Goal: Task Accomplishment & Management: Manage account settings

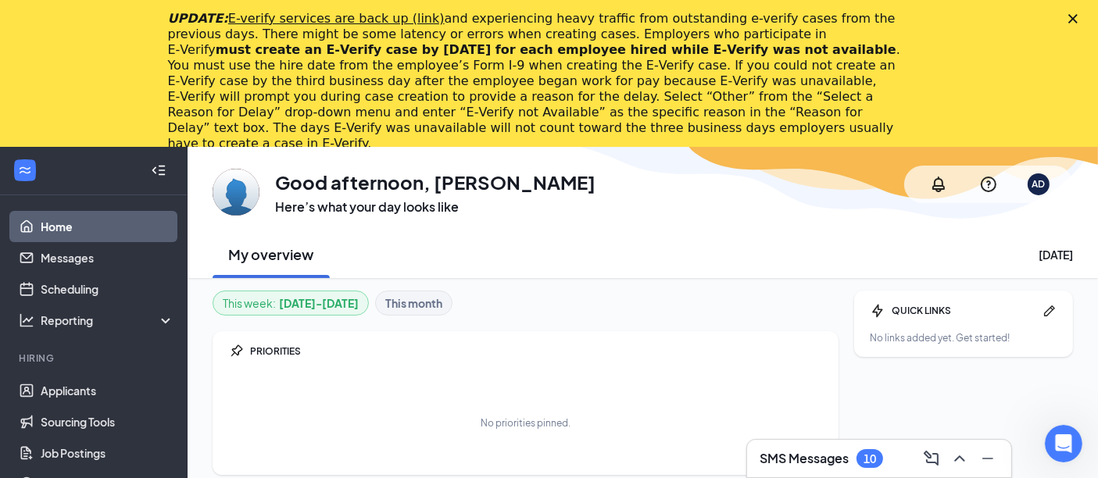
click at [1084, 16] on div "Close" at bounding box center [1077, 18] width 16 height 9
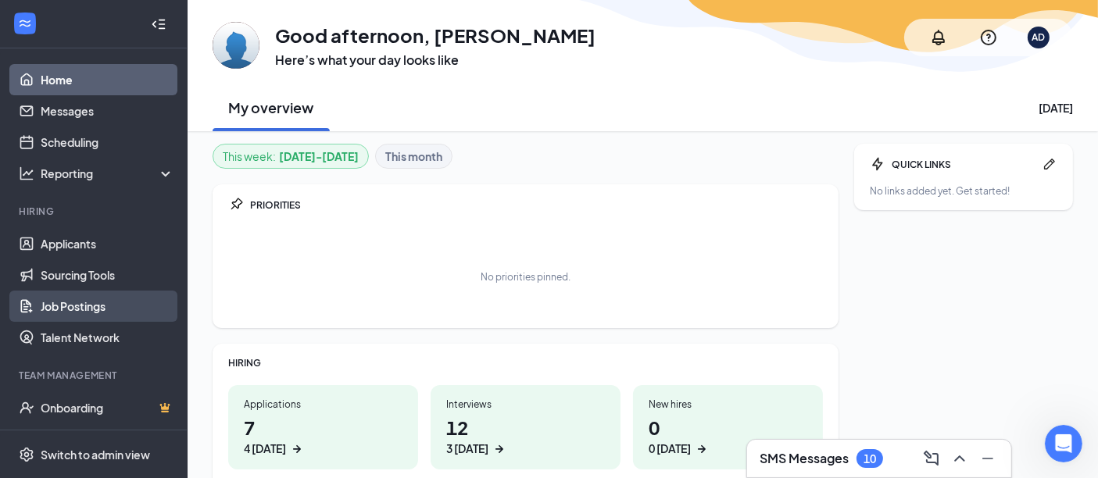
click at [71, 306] on link "Job Postings" at bounding box center [108, 306] width 134 height 31
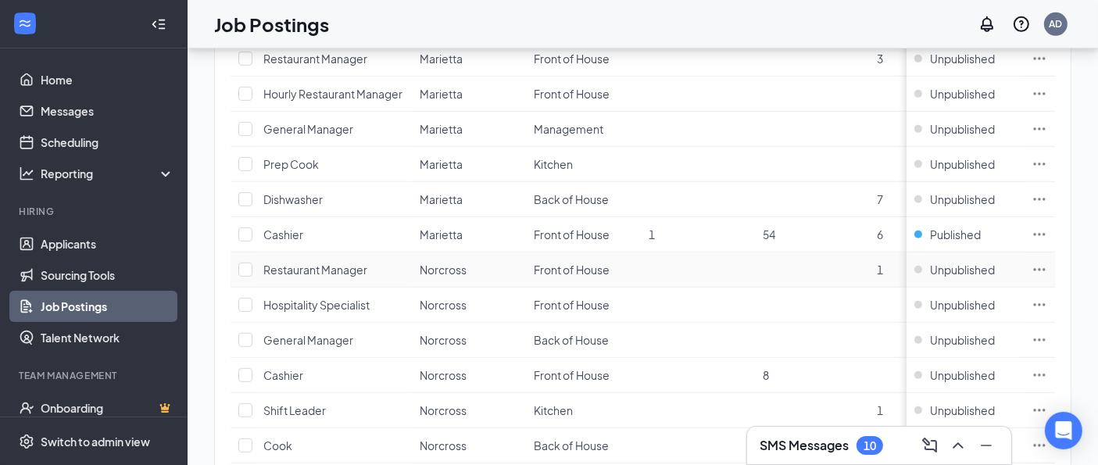
scroll to position [1087, 0]
click at [958, 366] on span "Unpublished" at bounding box center [962, 374] width 65 height 16
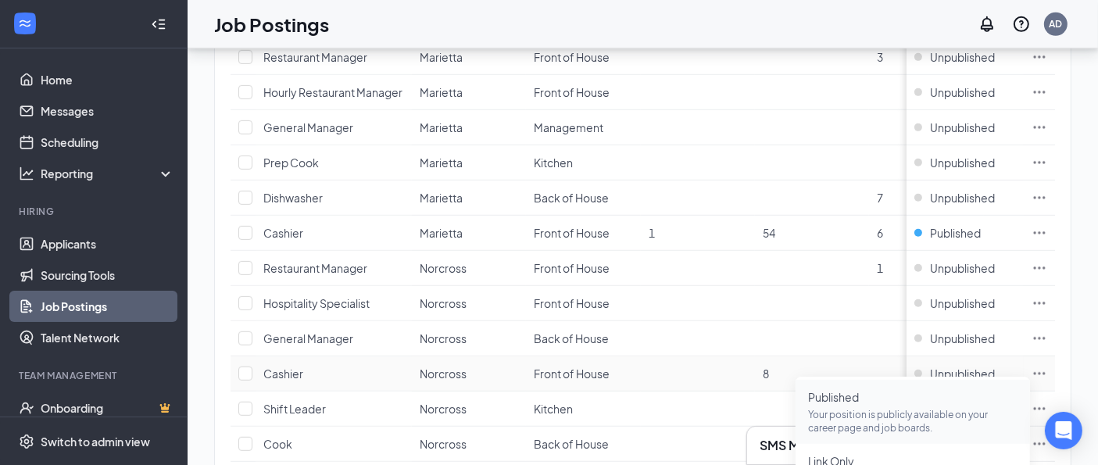
click at [869, 397] on span "Published" at bounding box center [913, 397] width 210 height 16
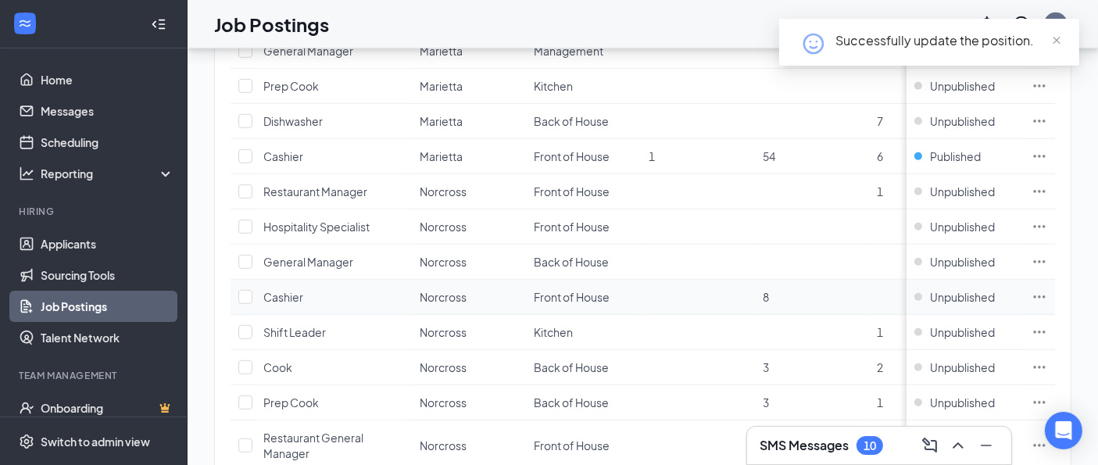
scroll to position [1179, 0]
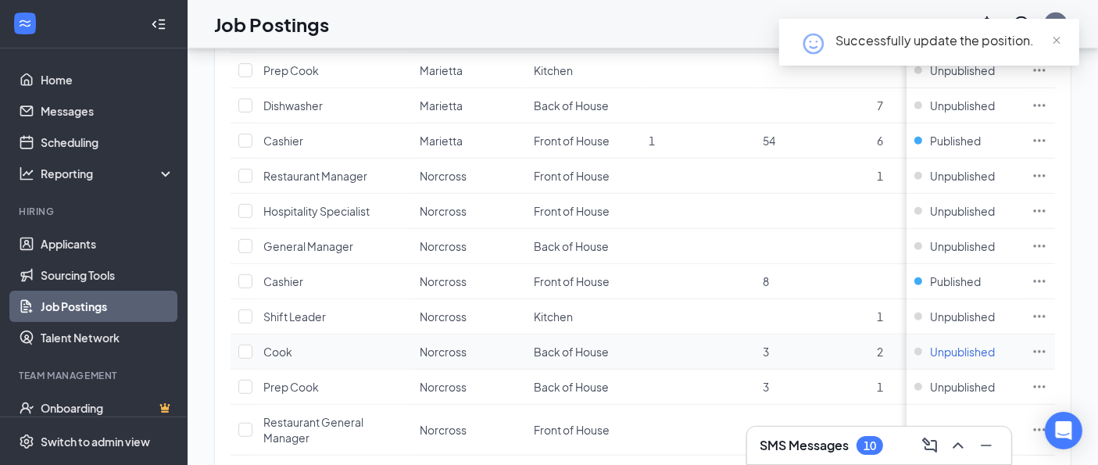
click at [962, 349] on span "Unpublished" at bounding box center [962, 352] width 65 height 16
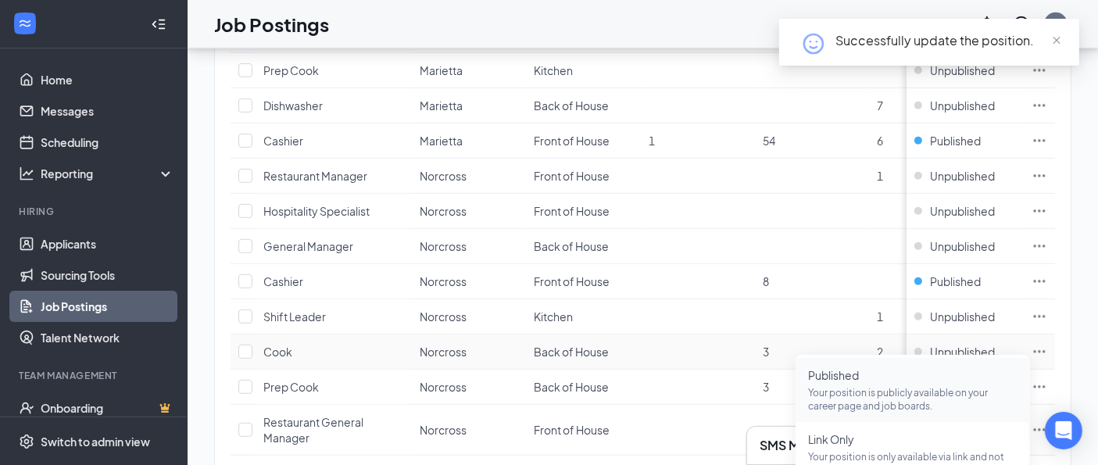
click at [908, 374] on span "Published" at bounding box center [913, 375] width 210 height 16
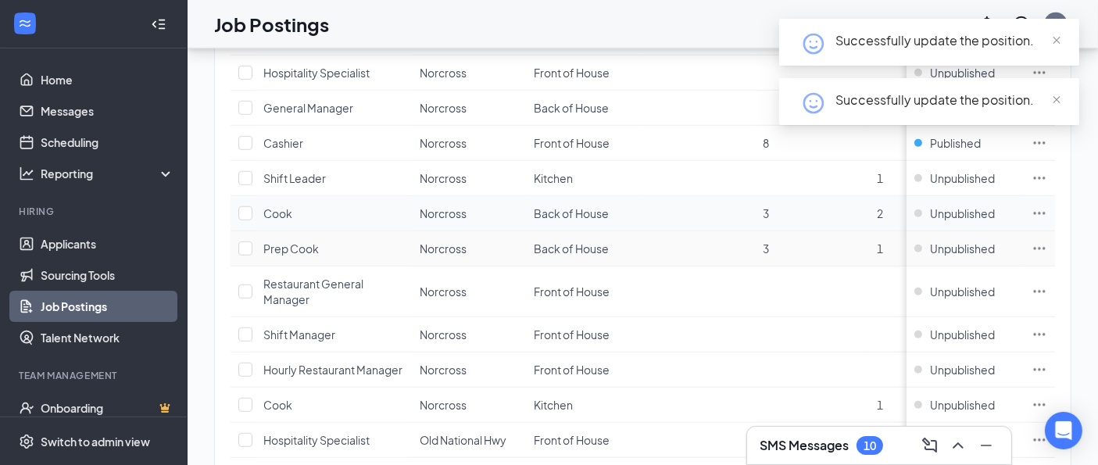
scroll to position [1318, 0]
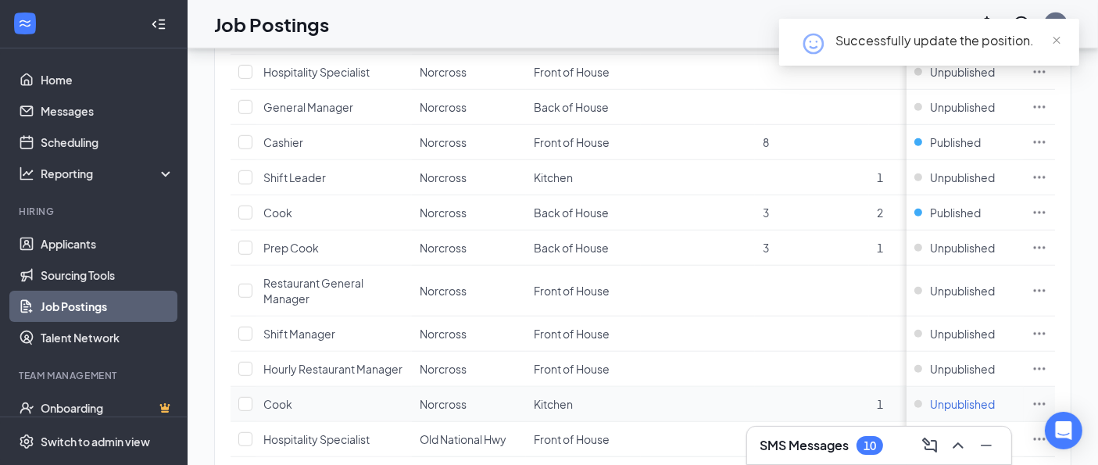
click at [970, 399] on span "Unpublished" at bounding box center [962, 404] width 65 height 16
click at [920, 425] on span "Published" at bounding box center [913, 426] width 210 height 16
